Goal: Information Seeking & Learning: Learn about a topic

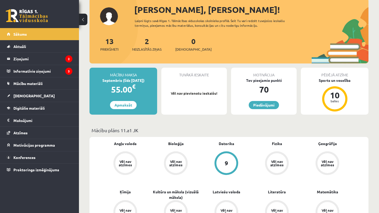
scroll to position [69, 0]
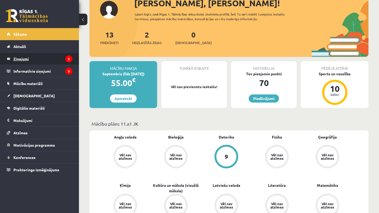
click at [42, 54] on legend "Ziņojumi 2" at bounding box center [42, 59] width 59 height 12
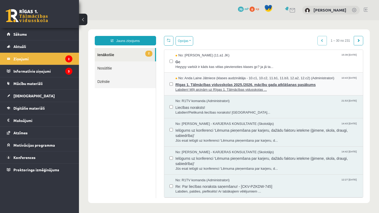
click at [211, 81] on span "Rīgas 1. Tālmācības vidusskolas 2025./2026. mācību gada atklāšanas pasākums" at bounding box center [266, 84] width 182 height 7
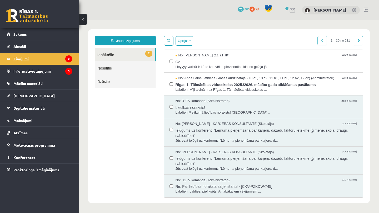
click at [61, 57] on legend "Ziņojumi 2" at bounding box center [42, 59] width 59 height 12
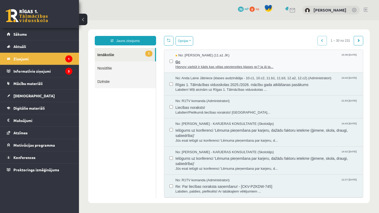
click at [220, 59] on span "Gc" at bounding box center [266, 61] width 182 height 7
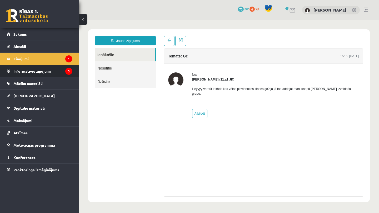
click at [23, 71] on legend "Informatīvie ziņojumi 3" at bounding box center [42, 71] width 59 height 12
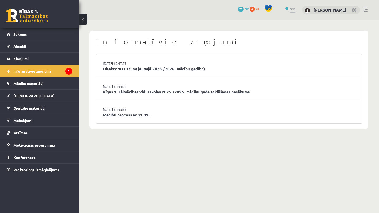
click at [145, 115] on link "Mācību process ar 01.09." at bounding box center [229, 115] width 252 height 6
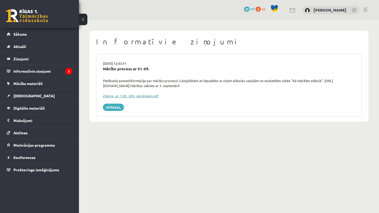
click at [140, 96] on link "eSkola_uz_1.09._info_skolēniem.pdf" at bounding box center [130, 96] width 55 height 4
click at [44, 68] on legend "Informatīvie ziņojumi 2" at bounding box center [42, 71] width 59 height 12
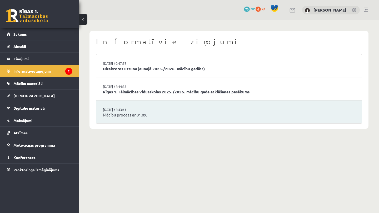
click at [192, 93] on link "Rīgas 1. Tālmācības vidusskolas 2025./2026. mācību gada atklāšanas pasākums" at bounding box center [229, 92] width 252 height 6
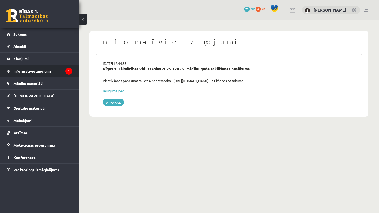
click at [48, 72] on legend "Informatīvie ziņojumi 1" at bounding box center [42, 71] width 59 height 12
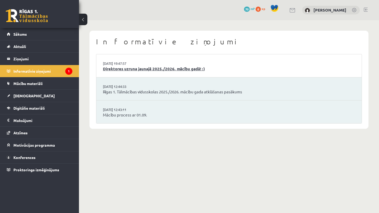
click at [186, 69] on link "Direktores uzruna jaunajā 2025./2026. mācību gadā! :)" at bounding box center [229, 69] width 252 height 6
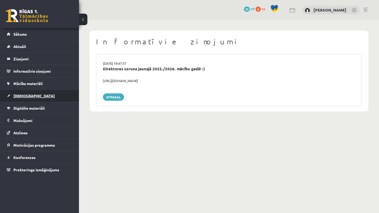
click at [52, 95] on link "[DEMOGRAPHIC_DATA]" at bounding box center [39, 96] width 65 height 12
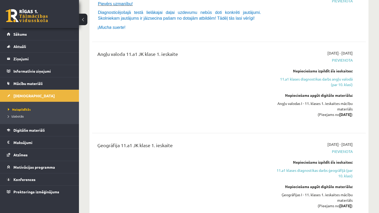
scroll to position [157, 0]
click at [52, 82] on link "Mācību materiāli" at bounding box center [39, 84] width 65 height 12
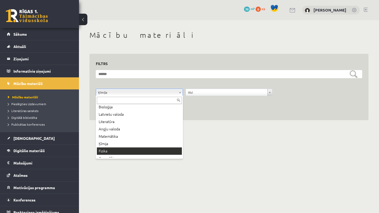
scroll to position [7, 0]
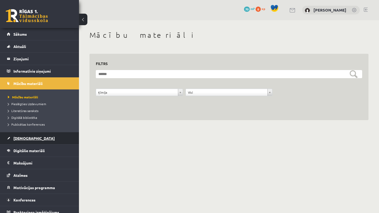
click at [38, 137] on link "[DEMOGRAPHIC_DATA]" at bounding box center [39, 138] width 65 height 12
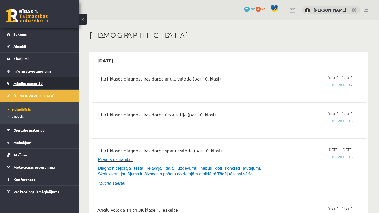
click at [58, 81] on link "Mācību materiāli" at bounding box center [39, 84] width 65 height 12
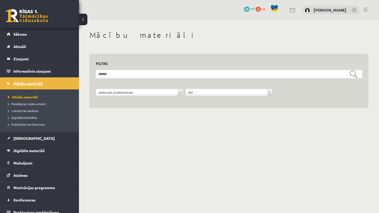
click at [38, 85] on span "Mācību materiāli" at bounding box center [27, 83] width 29 height 5
click at [84, 82] on div "**********" at bounding box center [229, 75] width 300 height 111
click at [27, 139] on span "[DEMOGRAPHIC_DATA]" at bounding box center [33, 138] width 41 height 5
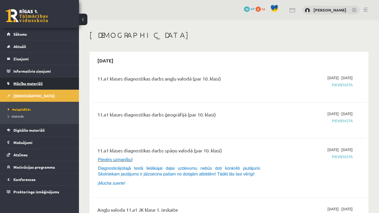
click at [65, 82] on link "Mācību materiāli" at bounding box center [39, 84] width 65 height 12
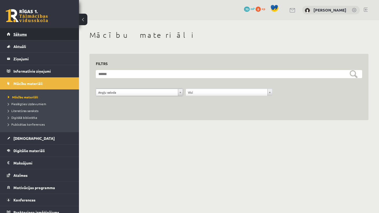
click at [45, 32] on link "Sākums" at bounding box center [39, 34] width 65 height 12
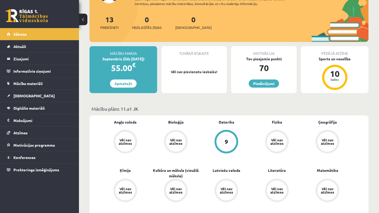
scroll to position [52, 0]
